Goal: Information Seeking & Learning: Learn about a topic

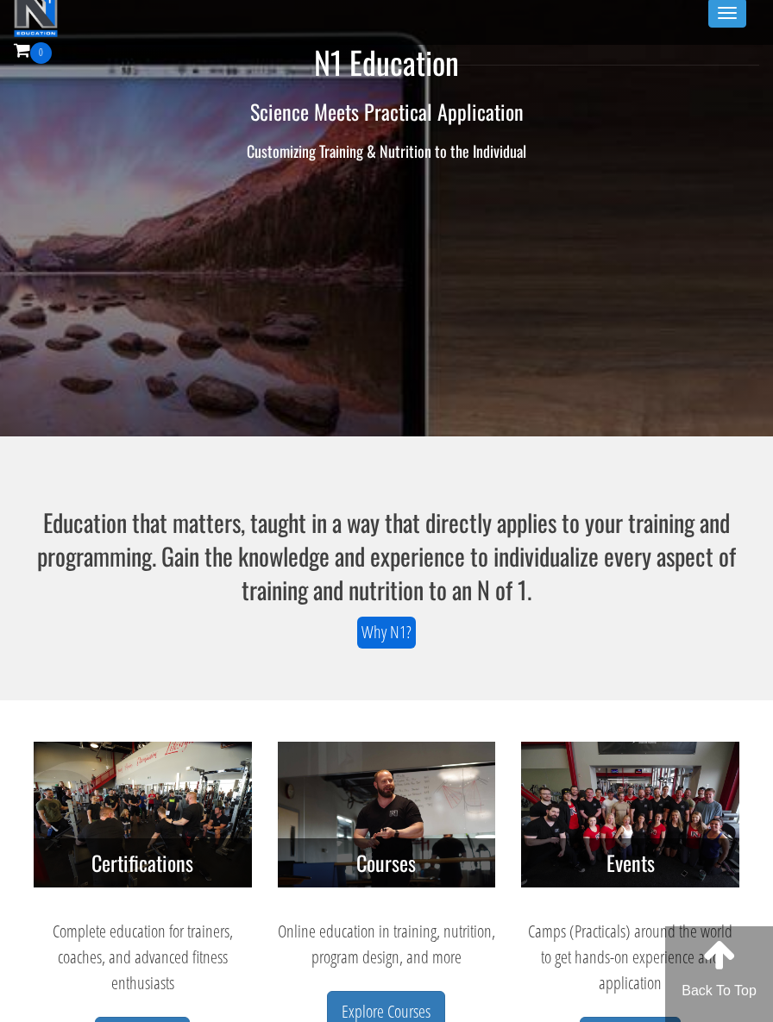
scroll to position [7, 0]
click at [718, 9] on button "Toggle navigation" at bounding box center [727, 12] width 38 height 29
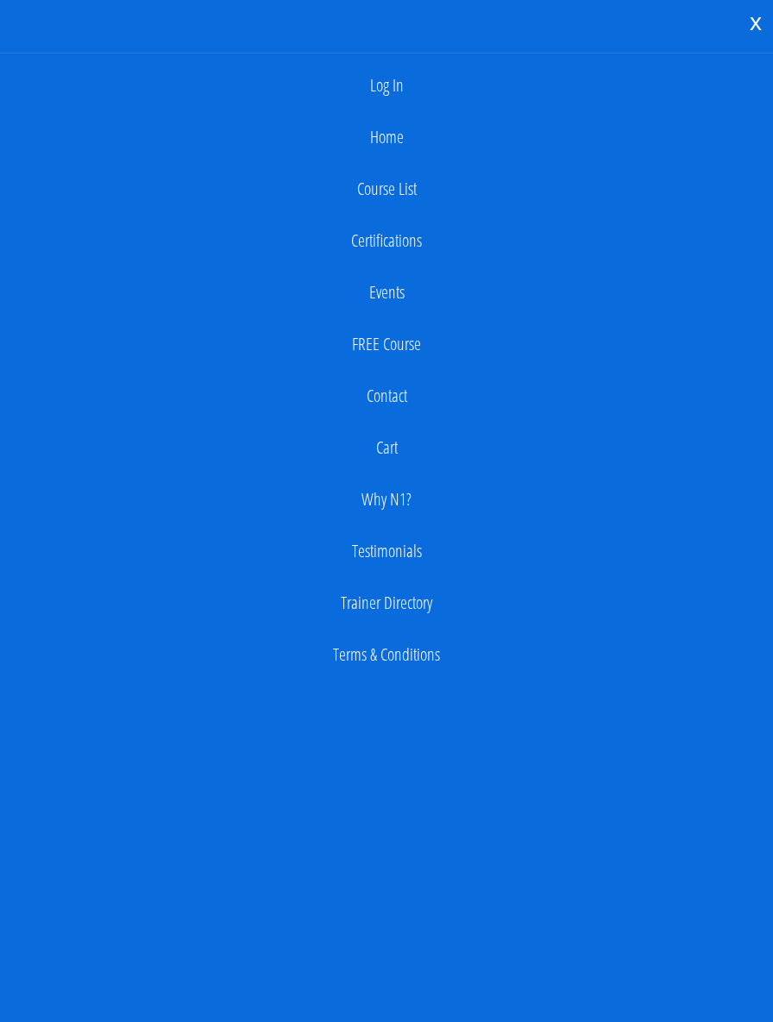
click at [392, 85] on link "Log In" at bounding box center [386, 85] width 755 height 34
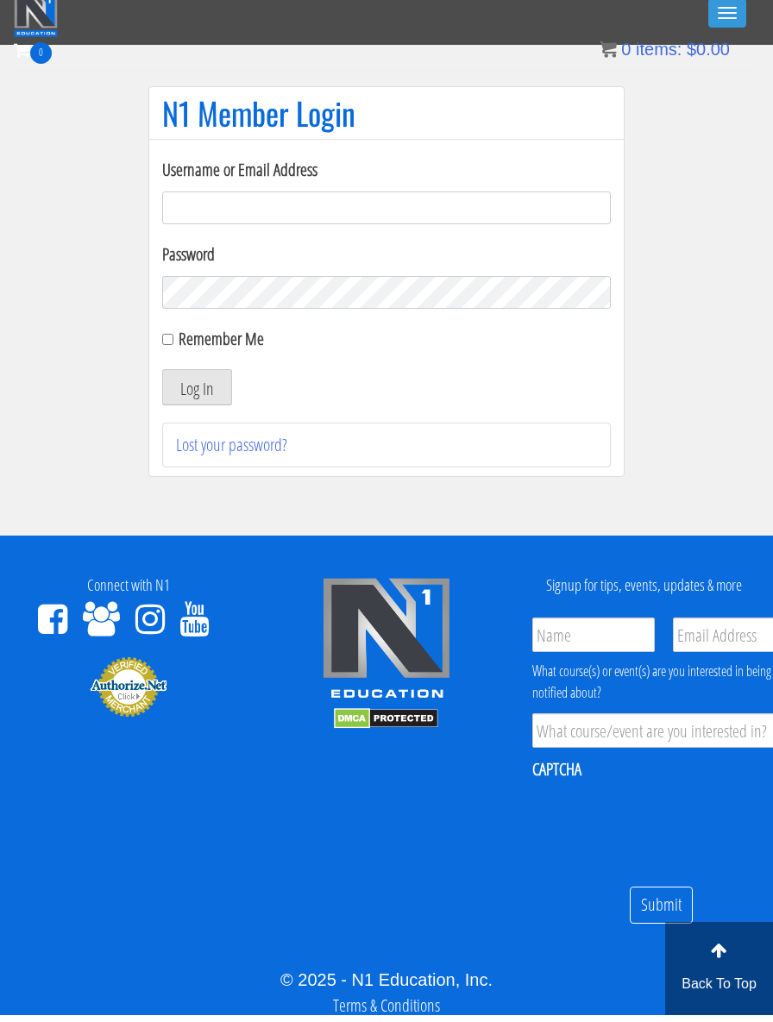
type input "amnutritionpt@gmail.com"
click at [197, 387] on button "Log In" at bounding box center [197, 394] width 70 height 36
click at [195, 386] on button "Log In" at bounding box center [197, 394] width 70 height 36
click at [194, 385] on button "Log In" at bounding box center [197, 394] width 70 height 36
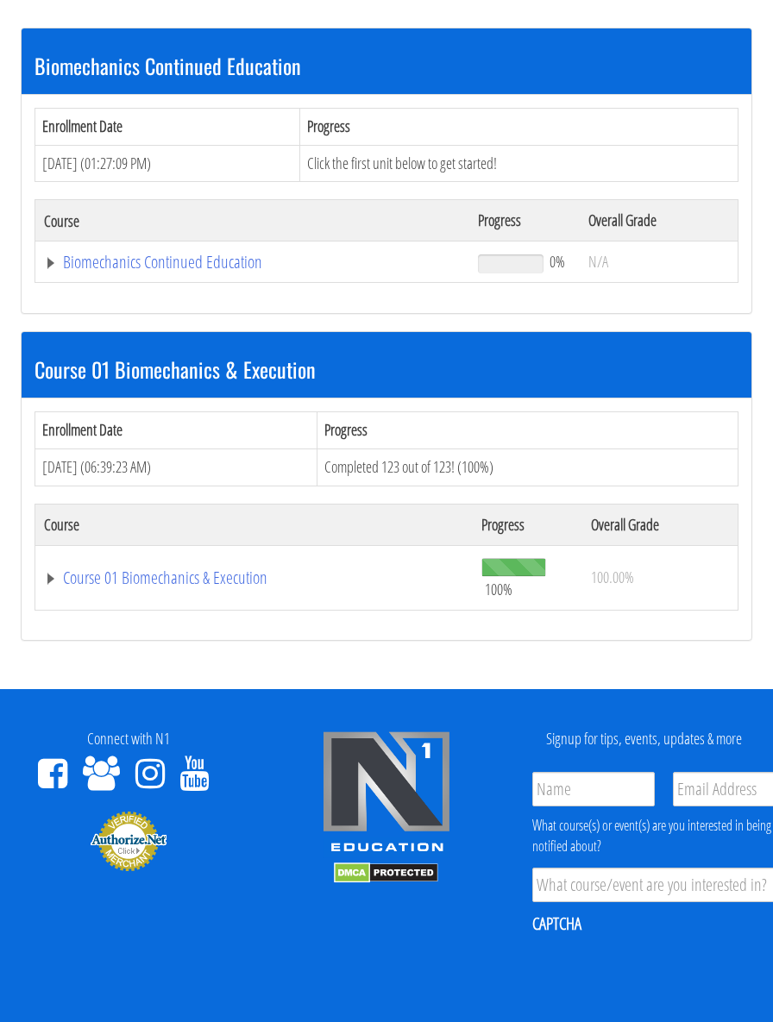
scroll to position [245, 0]
click at [85, 579] on link "Course 01 Biomechanics & Execution" at bounding box center [254, 577] width 420 height 17
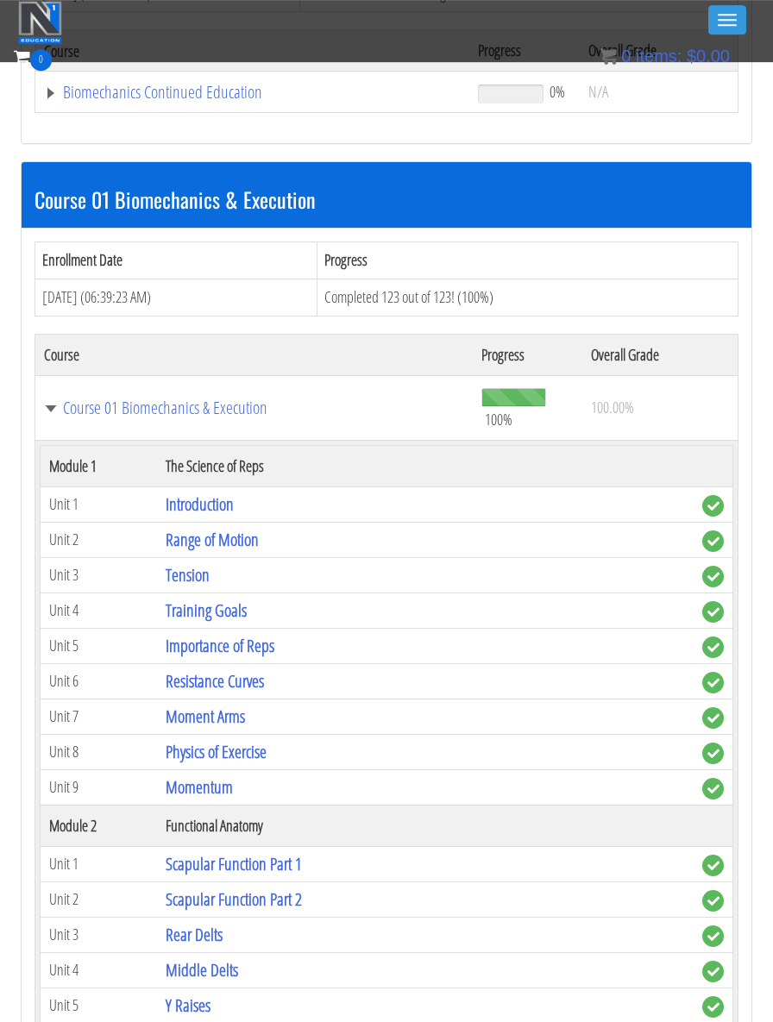
scroll to position [370, 0]
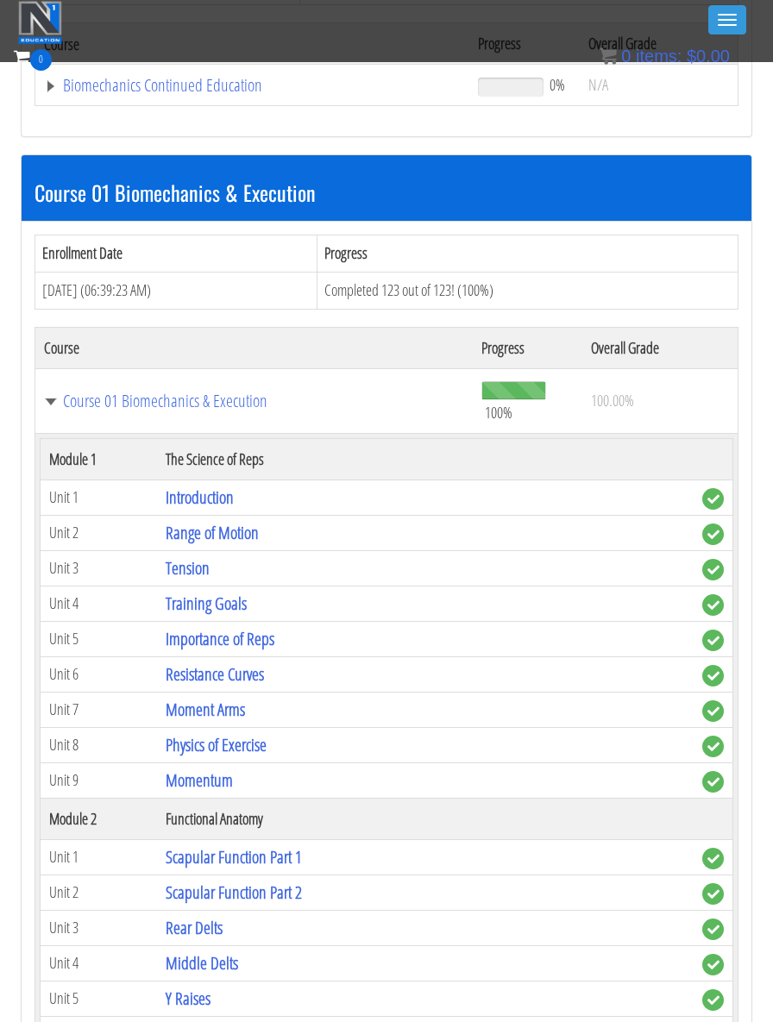
click at [194, 747] on link "Physics of Exercise" at bounding box center [216, 744] width 101 height 23
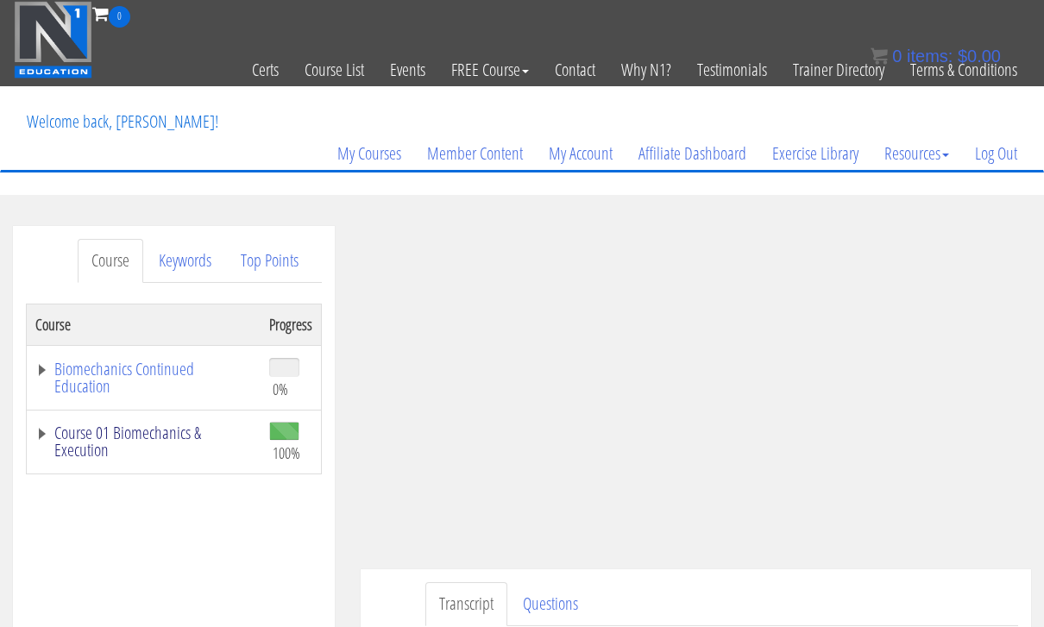
click at [173, 436] on link "Course 01 Biomechanics & Execution" at bounding box center [143, 441] width 216 height 34
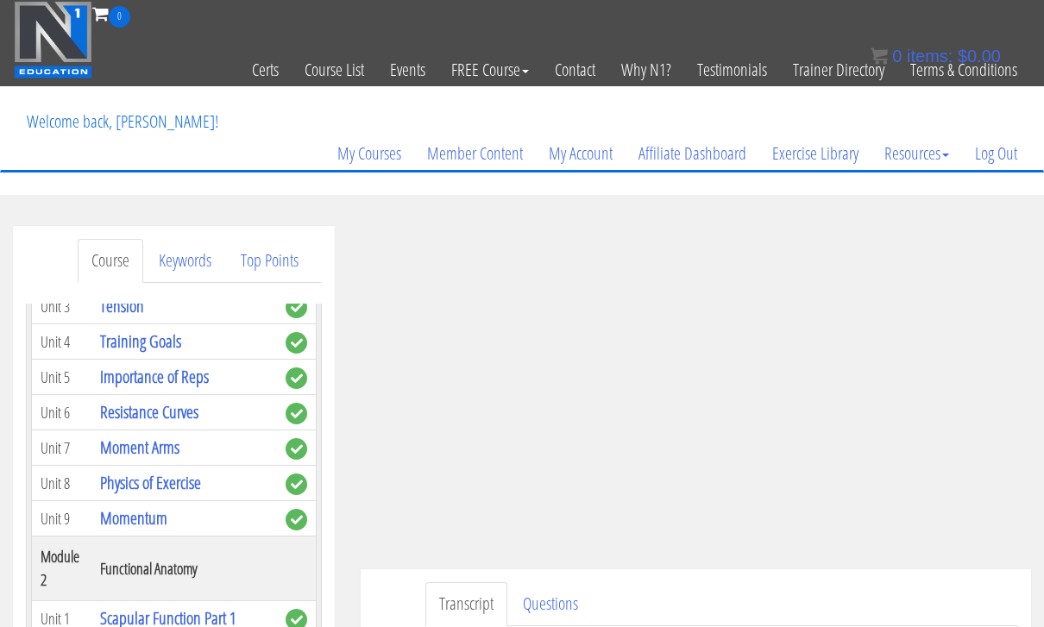
scroll to position [349, 0]
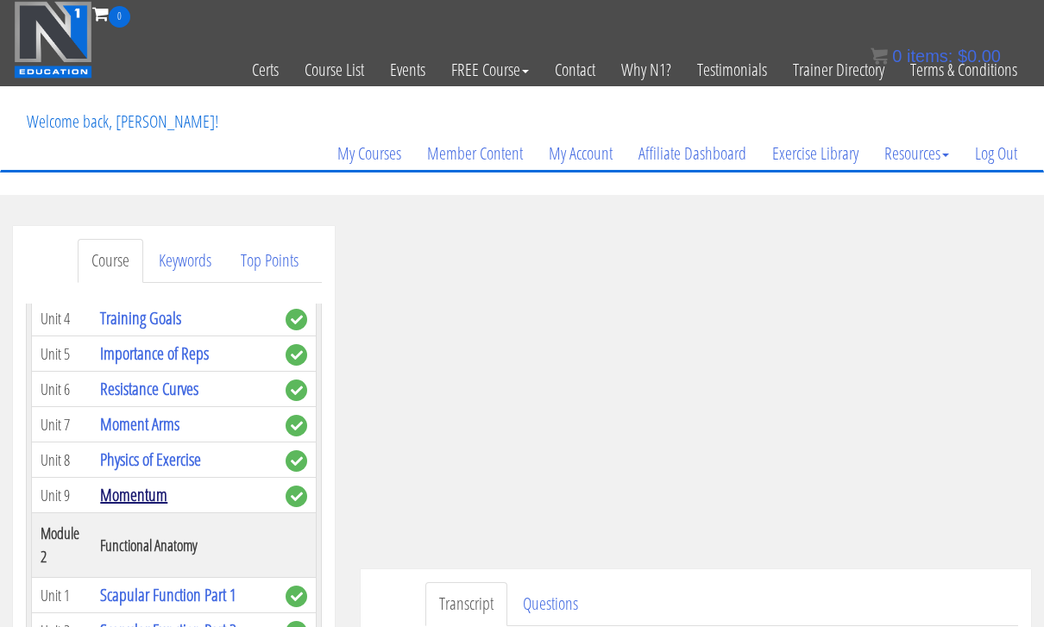
click at [144, 498] on link "Momentum" at bounding box center [133, 494] width 67 height 23
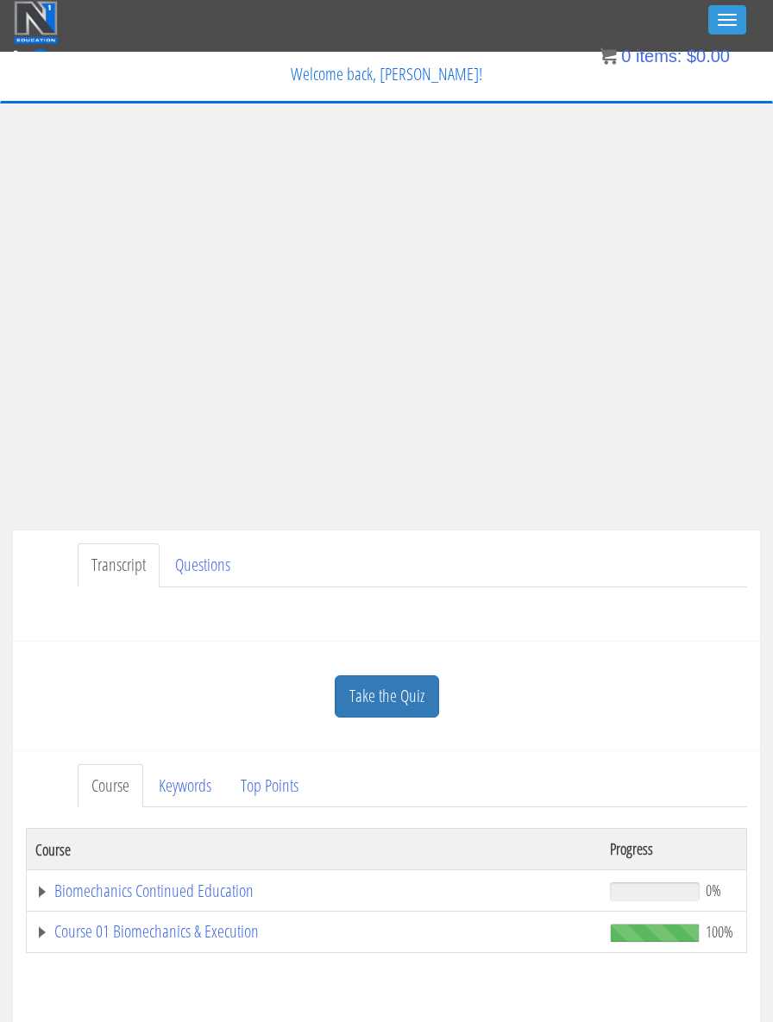
click at [49, 626] on link "Course 01 Biomechanics & Execution" at bounding box center [313, 931] width 557 height 17
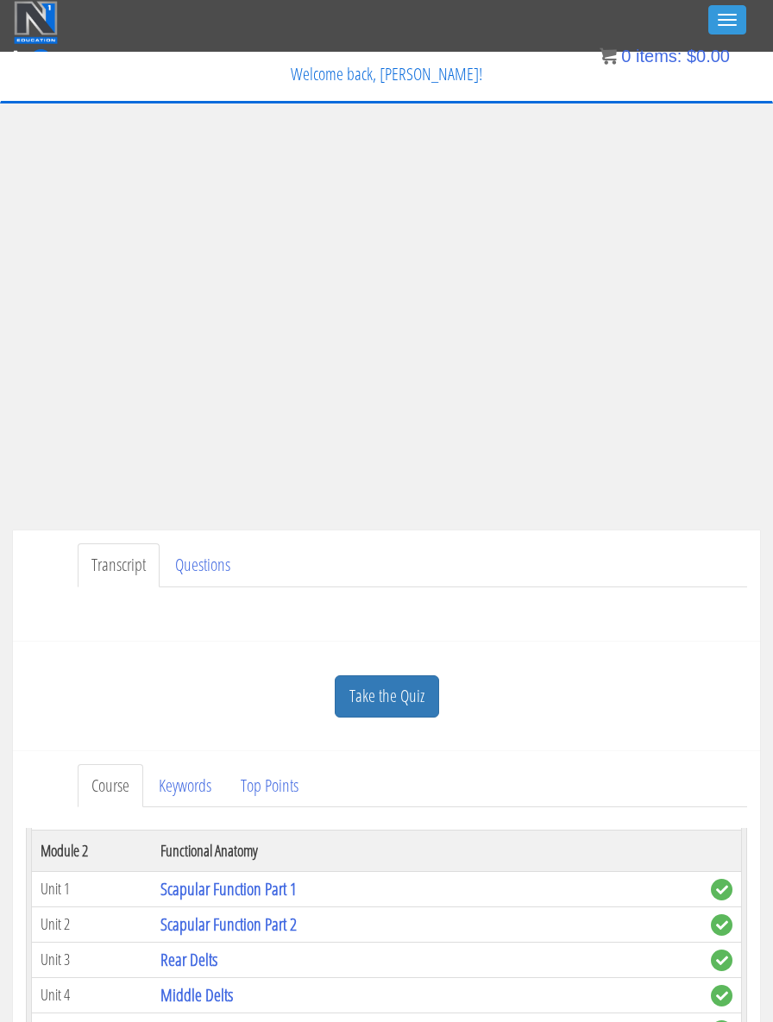
scroll to position [485, 0]
click at [67, 626] on td "Unit 1" at bounding box center [92, 891] width 120 height 35
click at [185, 626] on link "Scapular Function Part 2" at bounding box center [228, 926] width 136 height 23
click at [173, 626] on link "Scapular Function Part 1" at bounding box center [228, 891] width 136 height 23
click at [174, 626] on link "Scapular Function Part 1" at bounding box center [228, 891] width 136 height 23
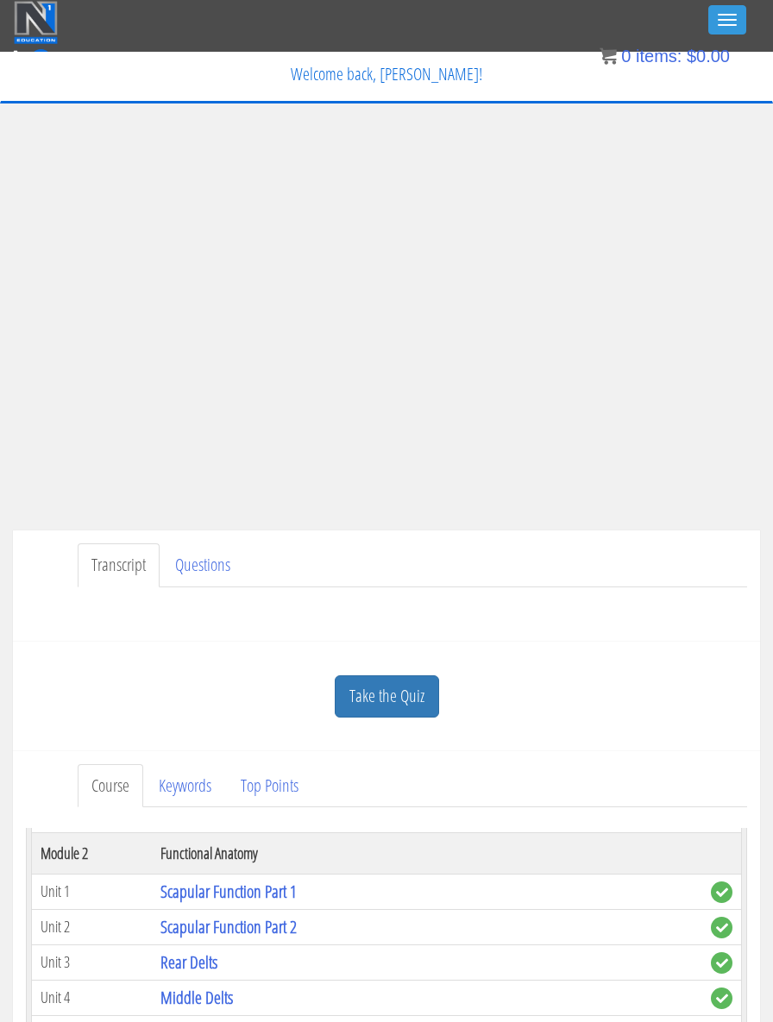
click at [201, 626] on link "Scapular Function Part 1" at bounding box center [228, 891] width 136 height 23
click at [720, 626] on span "complete" at bounding box center [722, 892] width 22 height 22
click at [180, 626] on link "Scapular Function Part 1" at bounding box center [228, 891] width 136 height 23
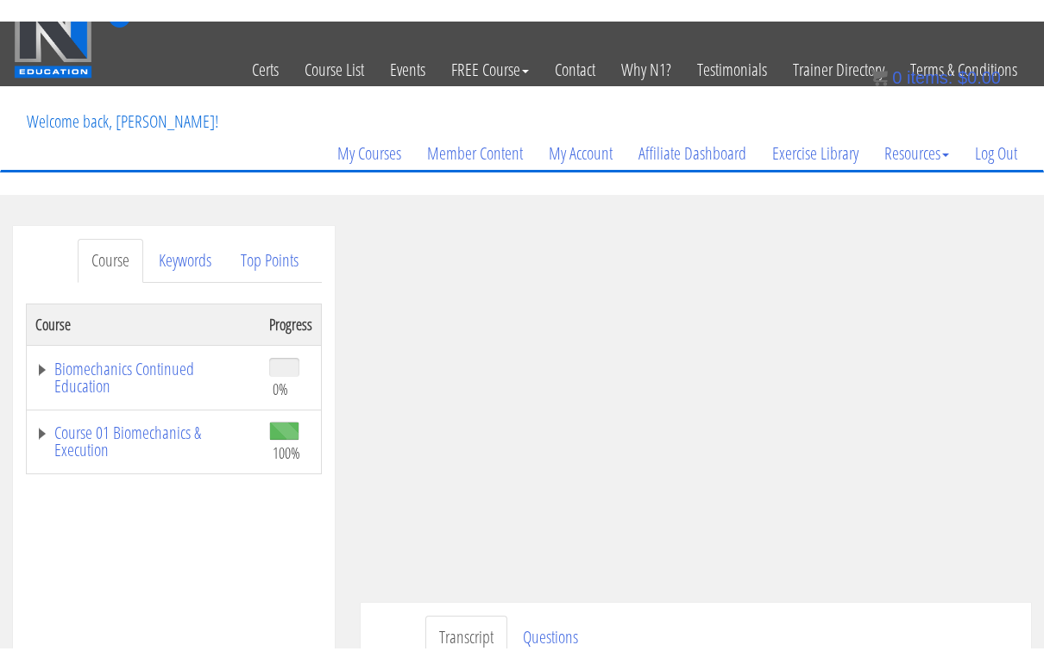
scroll to position [21, 0]
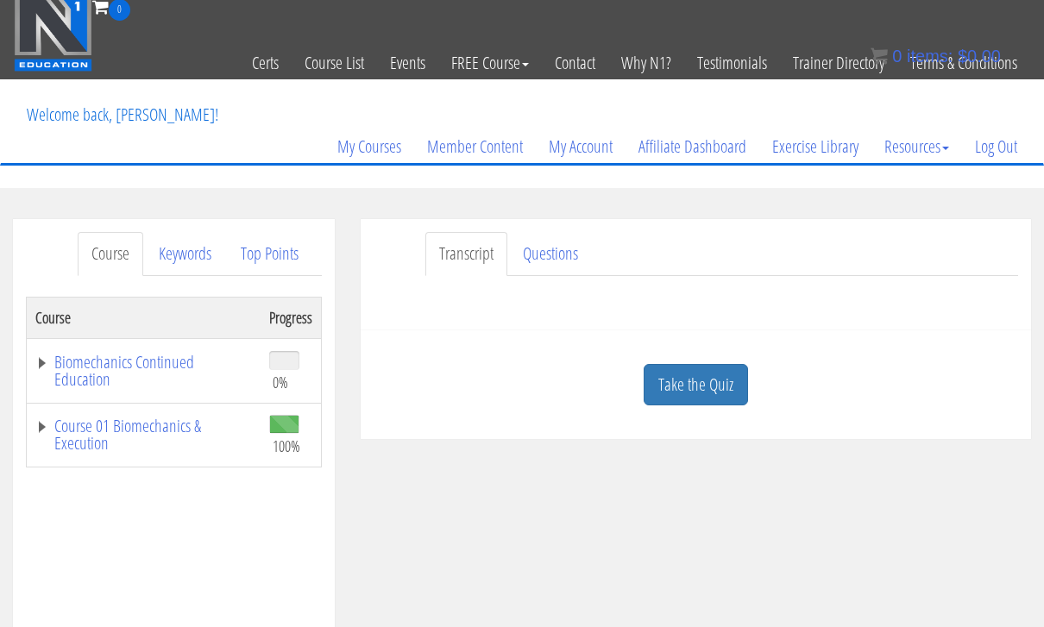
scroll to position [27, 0]
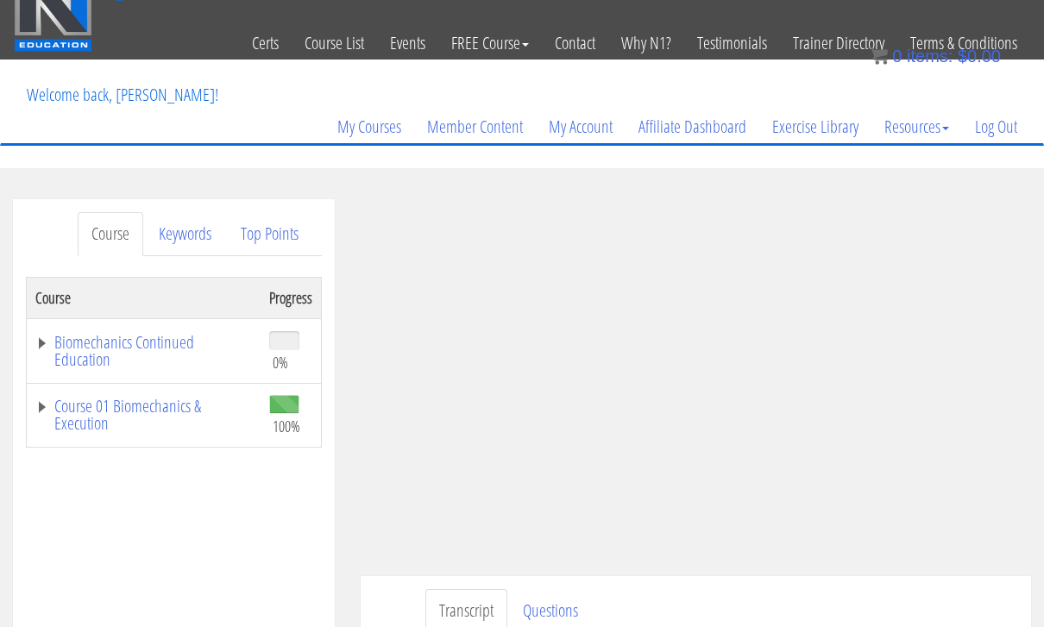
click at [36, 354] on link "Biomechanics Continued Education" at bounding box center [143, 351] width 216 height 34
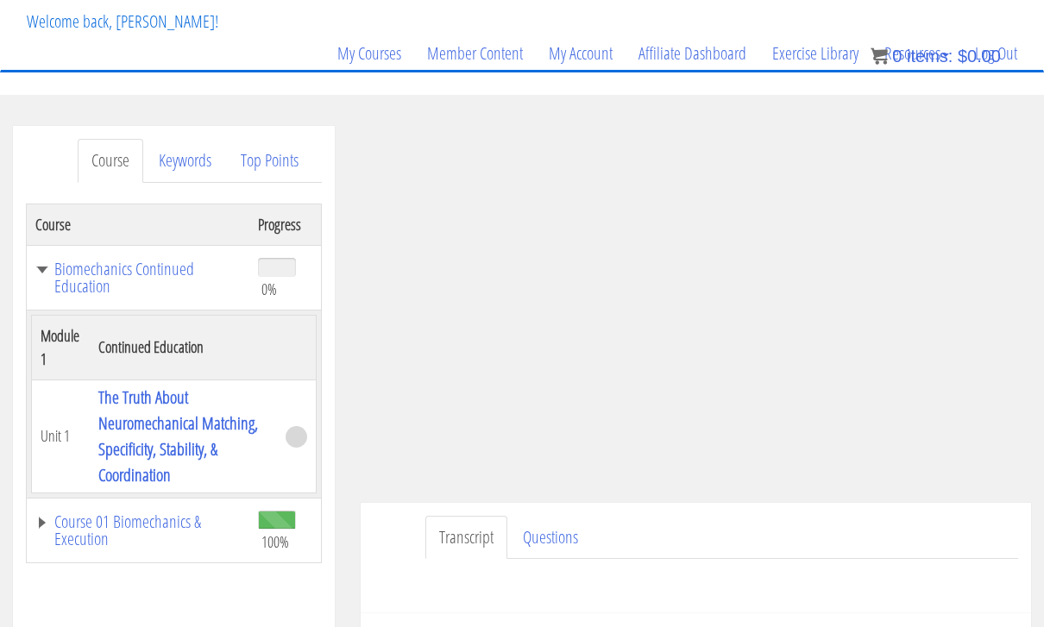
scroll to position [103, 0]
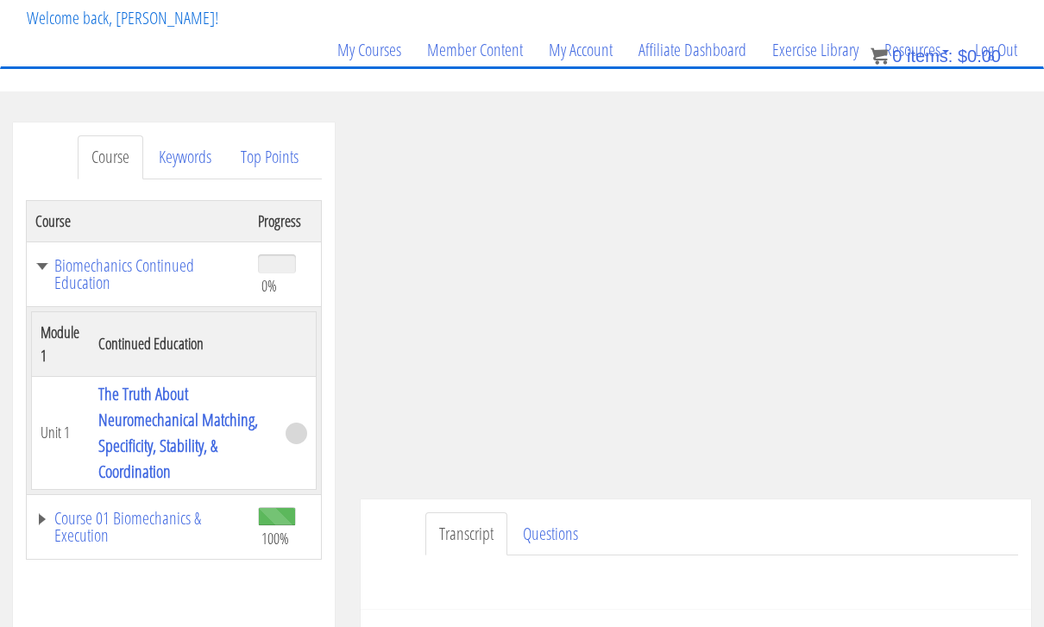
click at [45, 276] on link "Biomechanics Continued Education" at bounding box center [137, 274] width 205 height 34
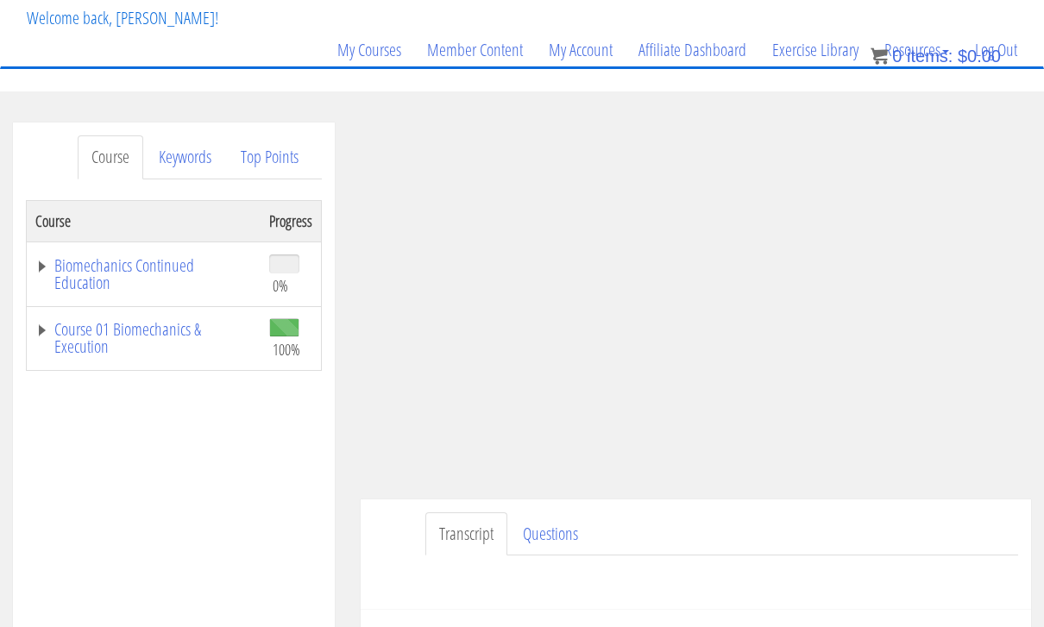
click at [46, 329] on link "Course 01 Biomechanics & Execution" at bounding box center [143, 338] width 216 height 34
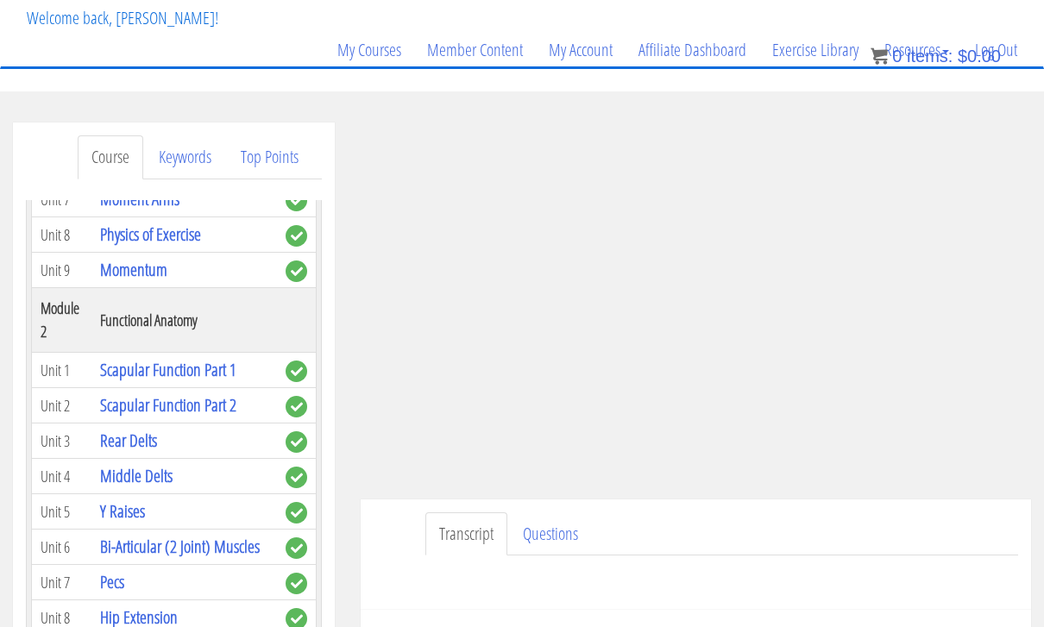
scroll to position [477, 0]
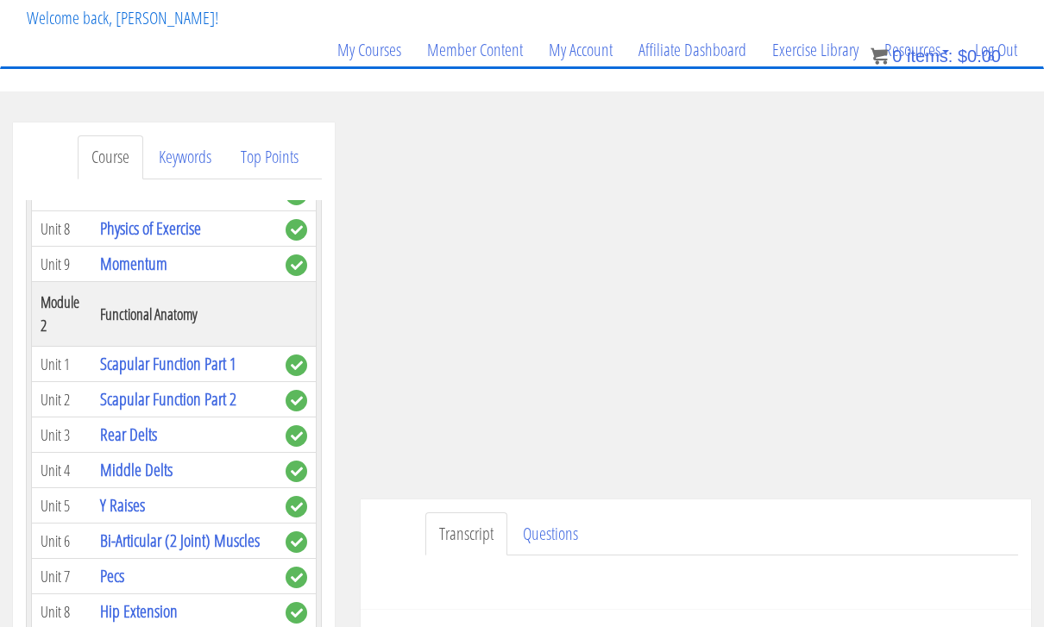
click at [161, 411] on link "Scapular Function Part 2" at bounding box center [168, 398] width 136 height 23
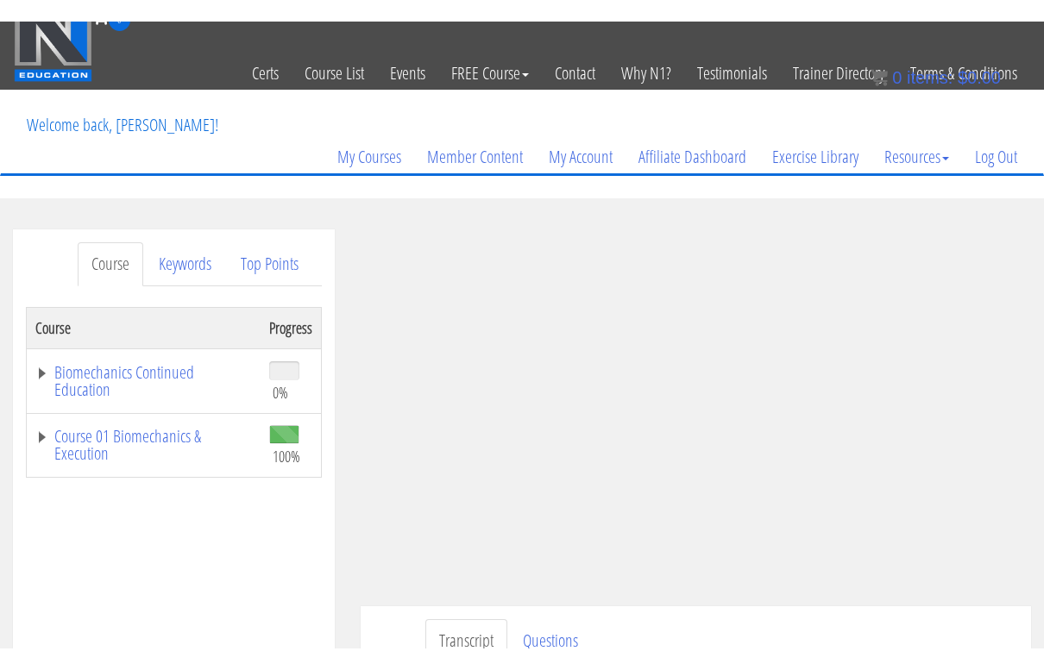
scroll to position [21, 0]
